Goal: Book appointment/travel/reservation

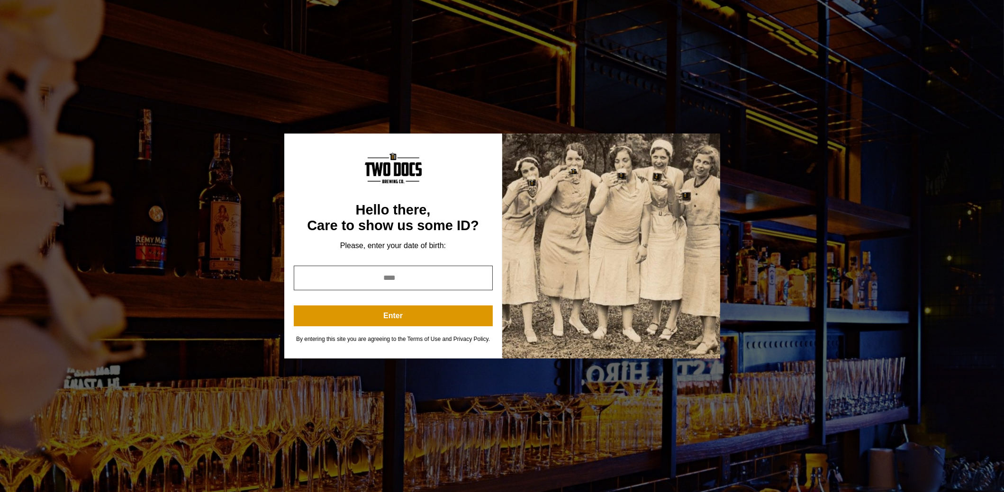
click at [420, 280] on input "year" at bounding box center [393, 278] width 199 height 25
click at [480, 281] on input "*" at bounding box center [393, 278] width 199 height 25
type input "*"
click at [480, 281] on input "*" at bounding box center [393, 278] width 199 height 25
click at [411, 280] on input "*" at bounding box center [393, 278] width 199 height 25
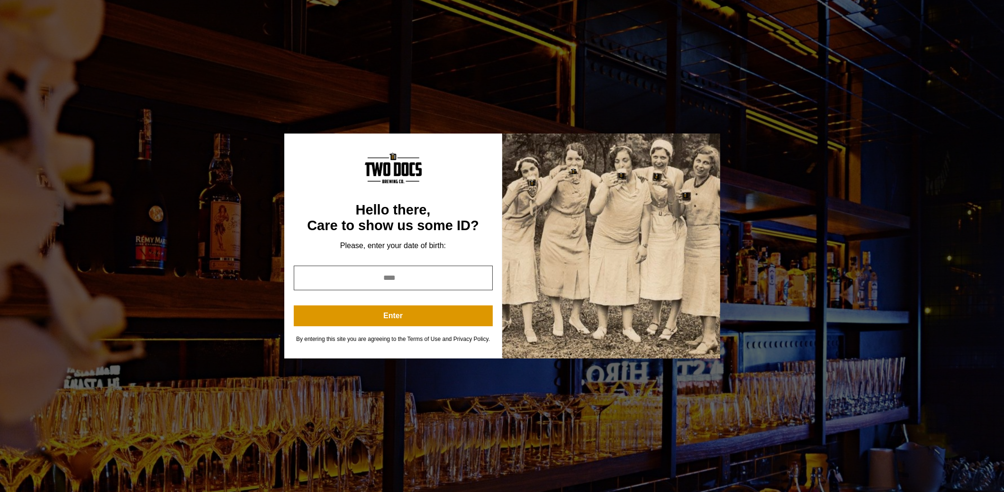
type input "*"
type input "****"
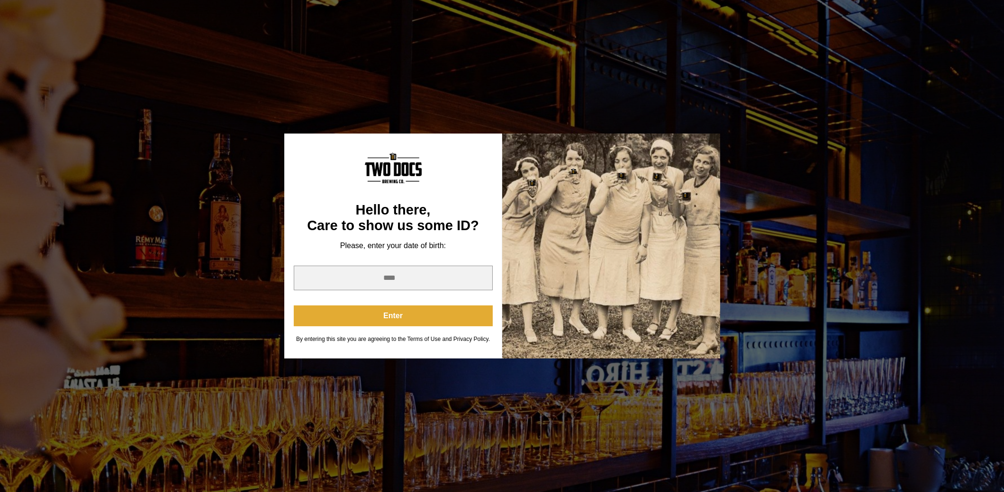
click at [404, 316] on button "Enter" at bounding box center [393, 316] width 199 height 21
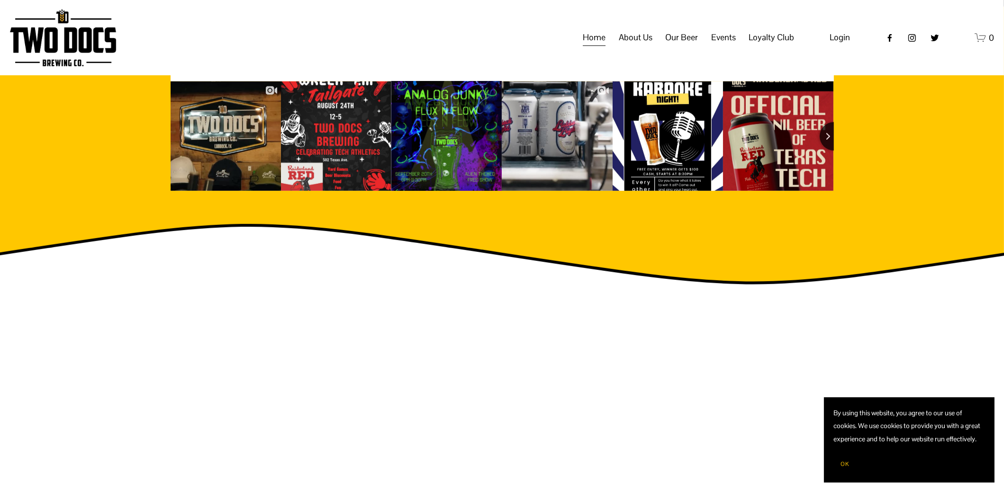
scroll to position [1339, 0]
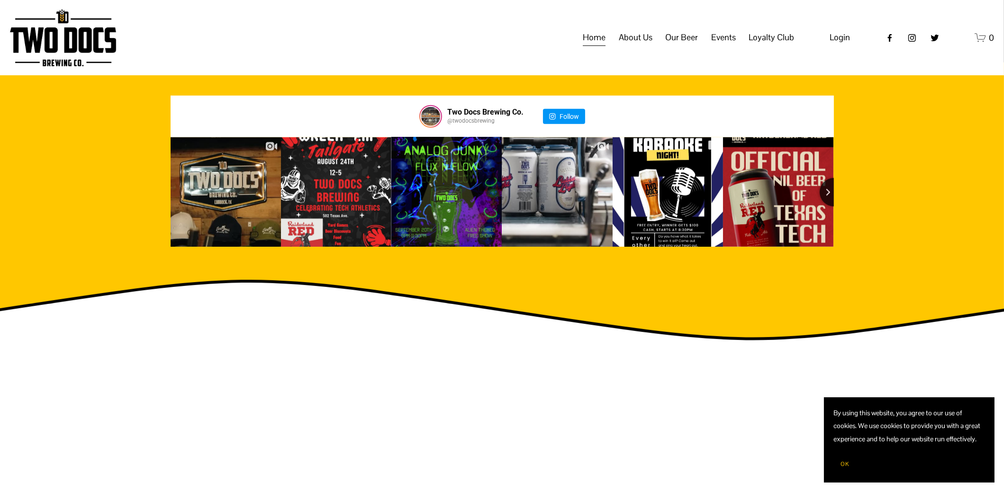
click at [0, 0] on span "Private Events" at bounding box center [0, 0] width 0 height 0
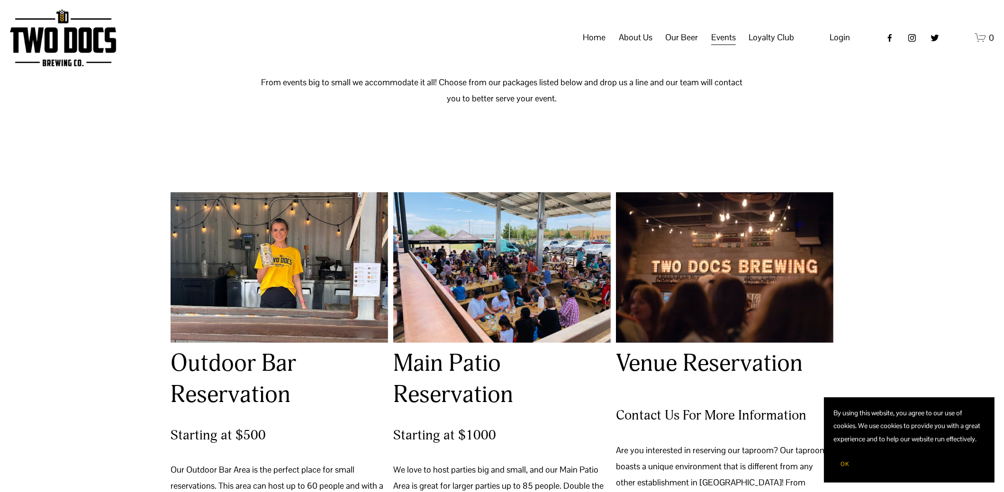
scroll to position [528, 0]
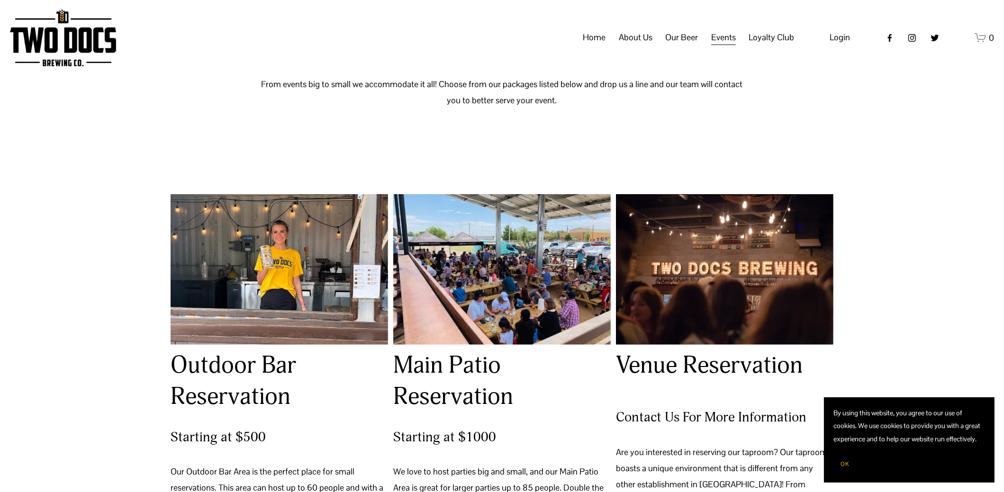
click at [208, 286] on div at bounding box center [279, 269] width 217 height 151
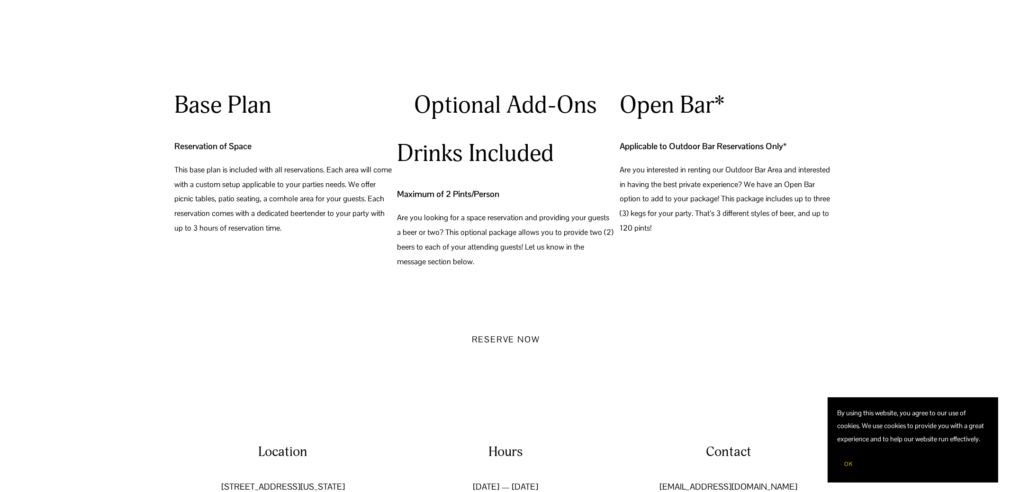
scroll to position [1137, 0]
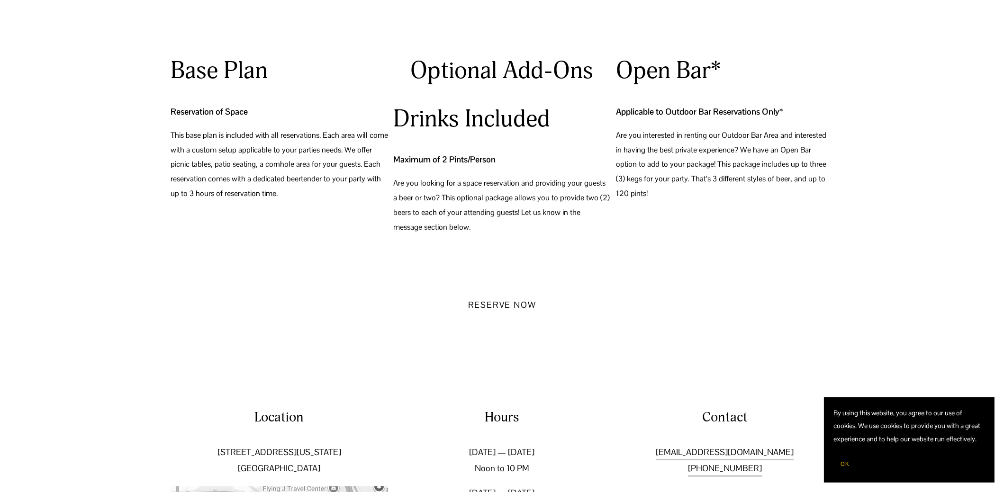
click at [515, 308] on button "Reserve Now" at bounding box center [502, 304] width 102 height 31
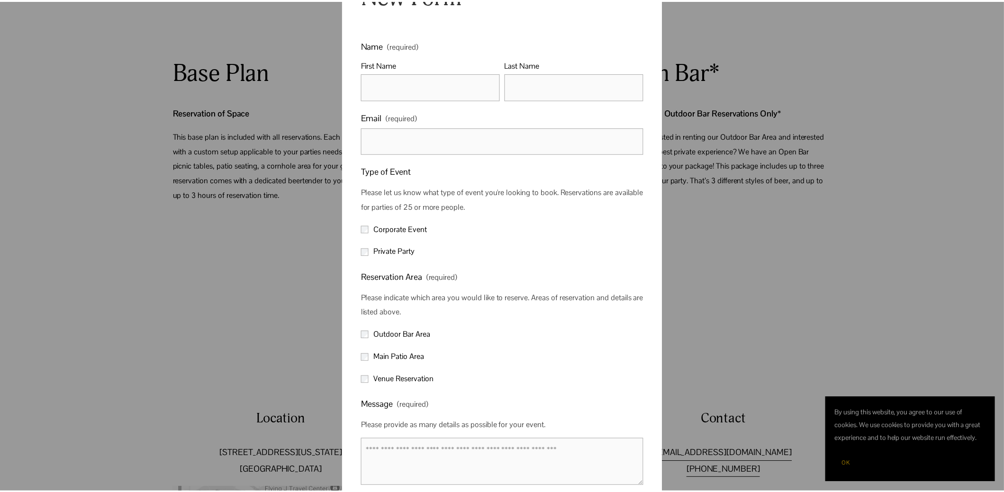
scroll to position [0, 0]
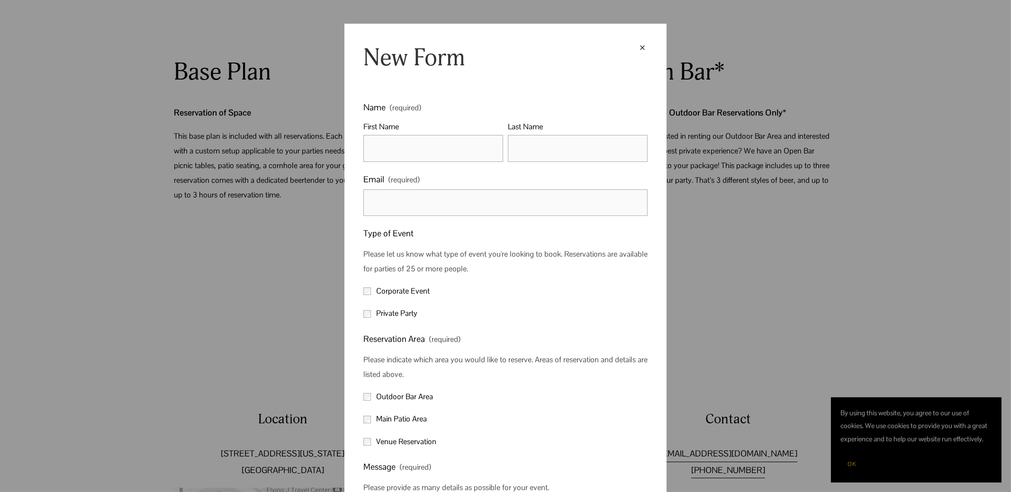
click at [326, 280] on div "× New Form Name (required) First Name Last Name Email (required) Type of Event …" at bounding box center [505, 246] width 1011 height 492
click at [637, 45] on div "×" at bounding box center [642, 48] width 10 height 10
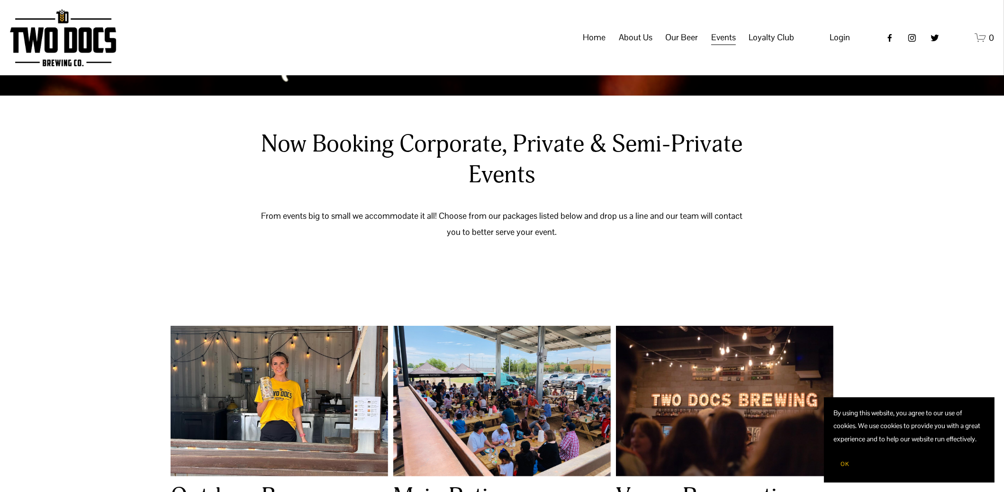
scroll to position [332, 0]
